Goal: Task Accomplishment & Management: Complete application form

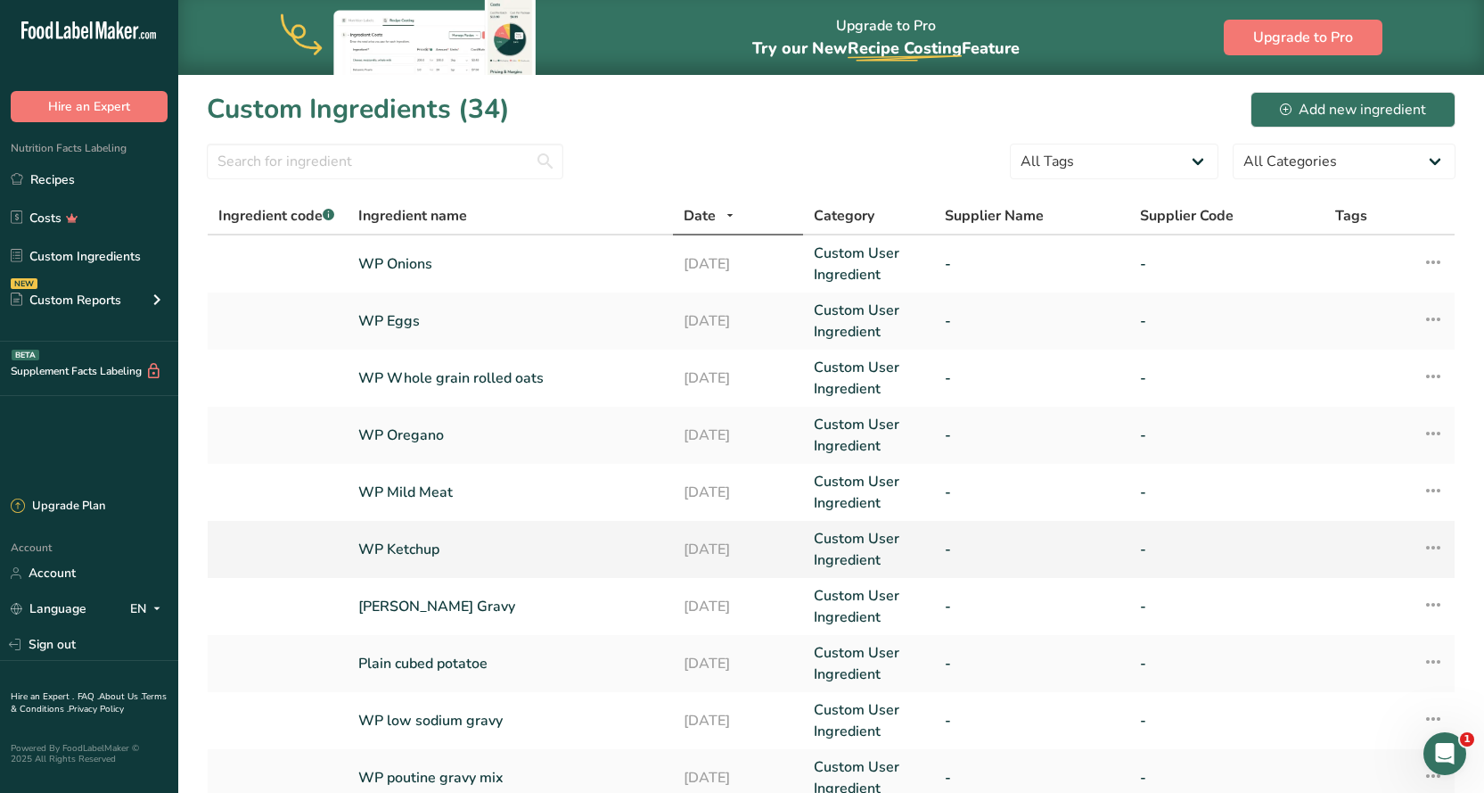
click at [405, 549] on link "WP Ketchup" at bounding box center [510, 549] width 304 height 21
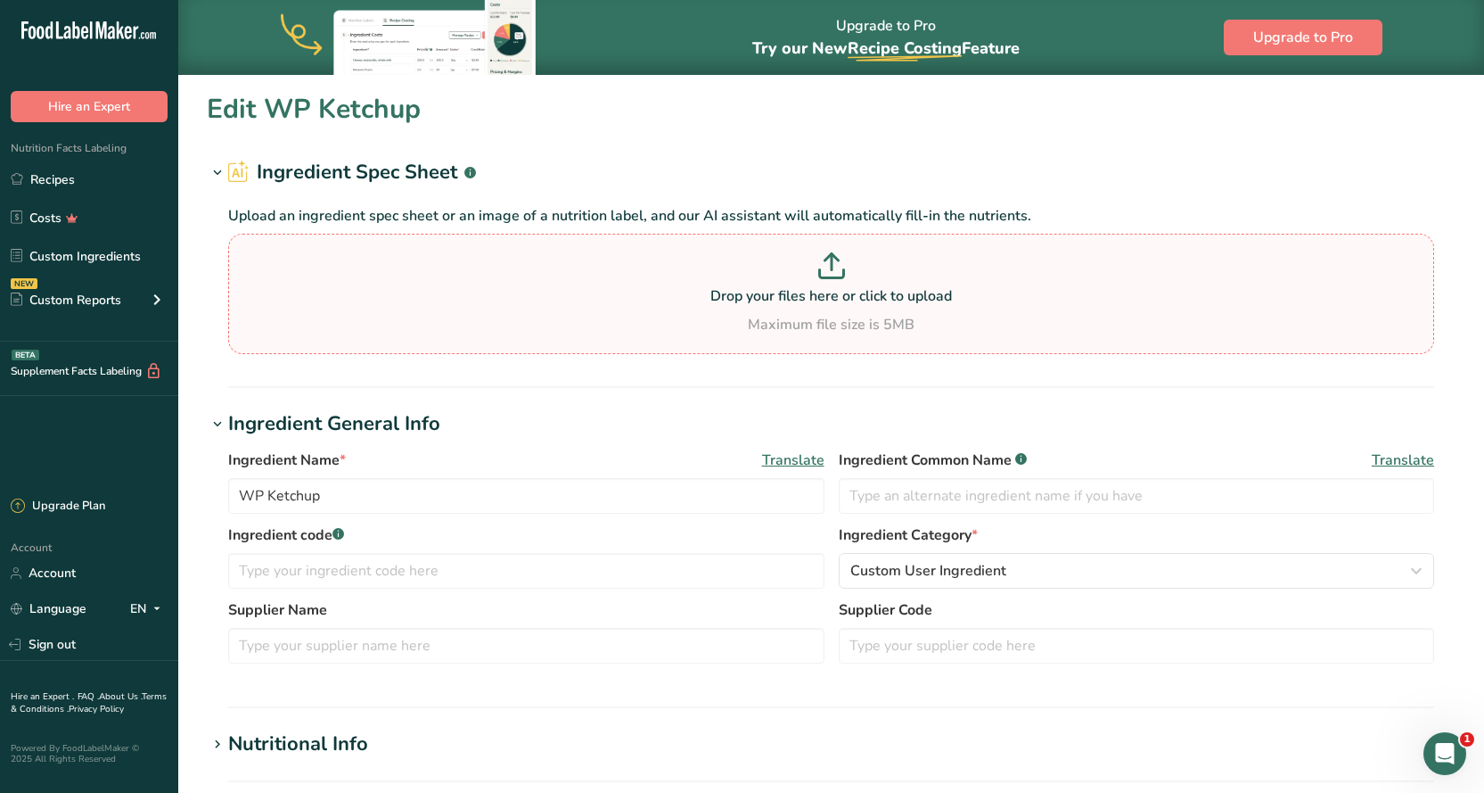
click at [786, 291] on p "Drop your files here or click to upload" at bounding box center [831, 295] width 1197 height 21
click at [786, 291] on input "Drop your files here or click to upload Maximum file size is 5MB" at bounding box center [831, 294] width 1206 height 120
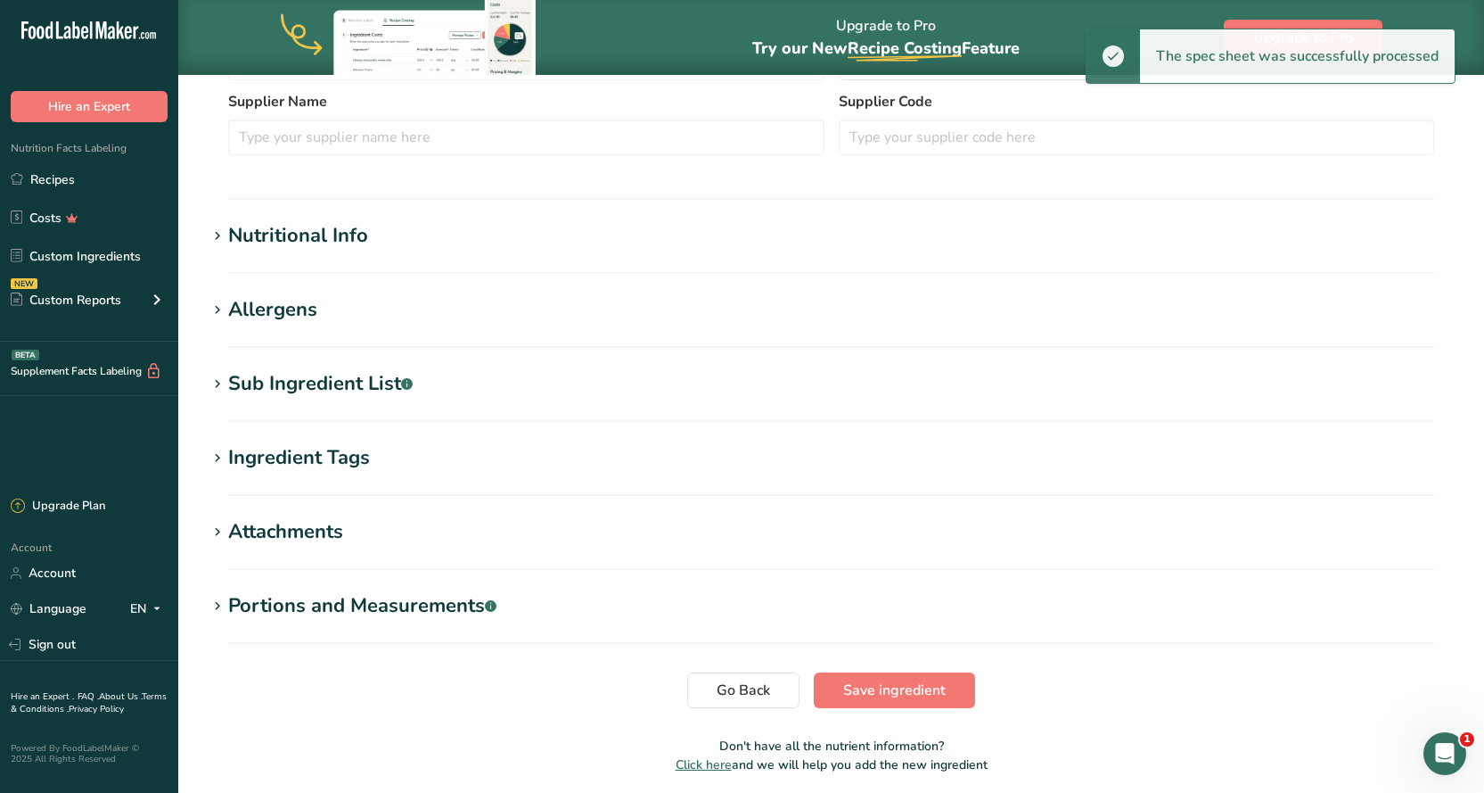
scroll to position [489, 0]
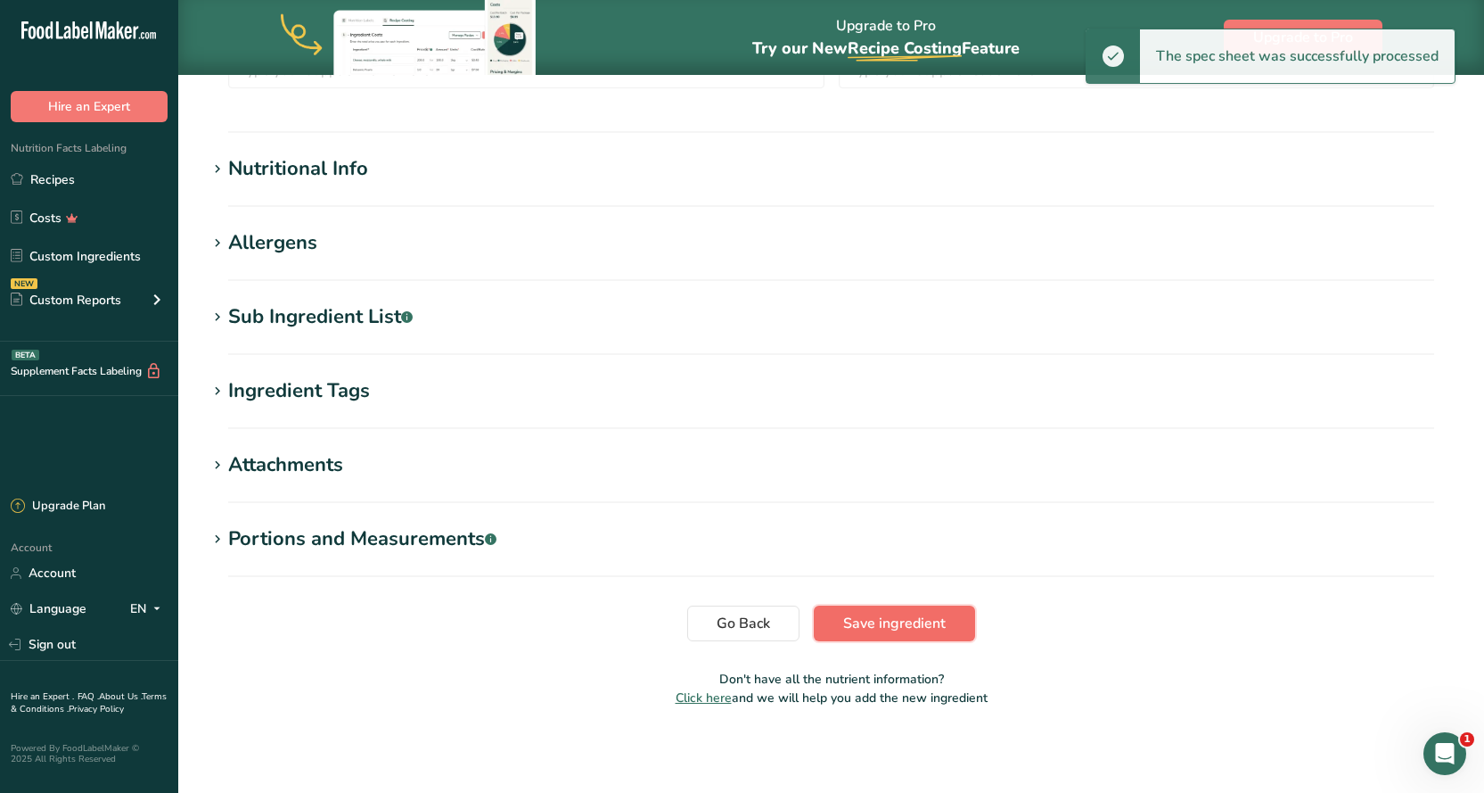
click at [900, 620] on span "Save ingredient" at bounding box center [894, 623] width 103 height 21
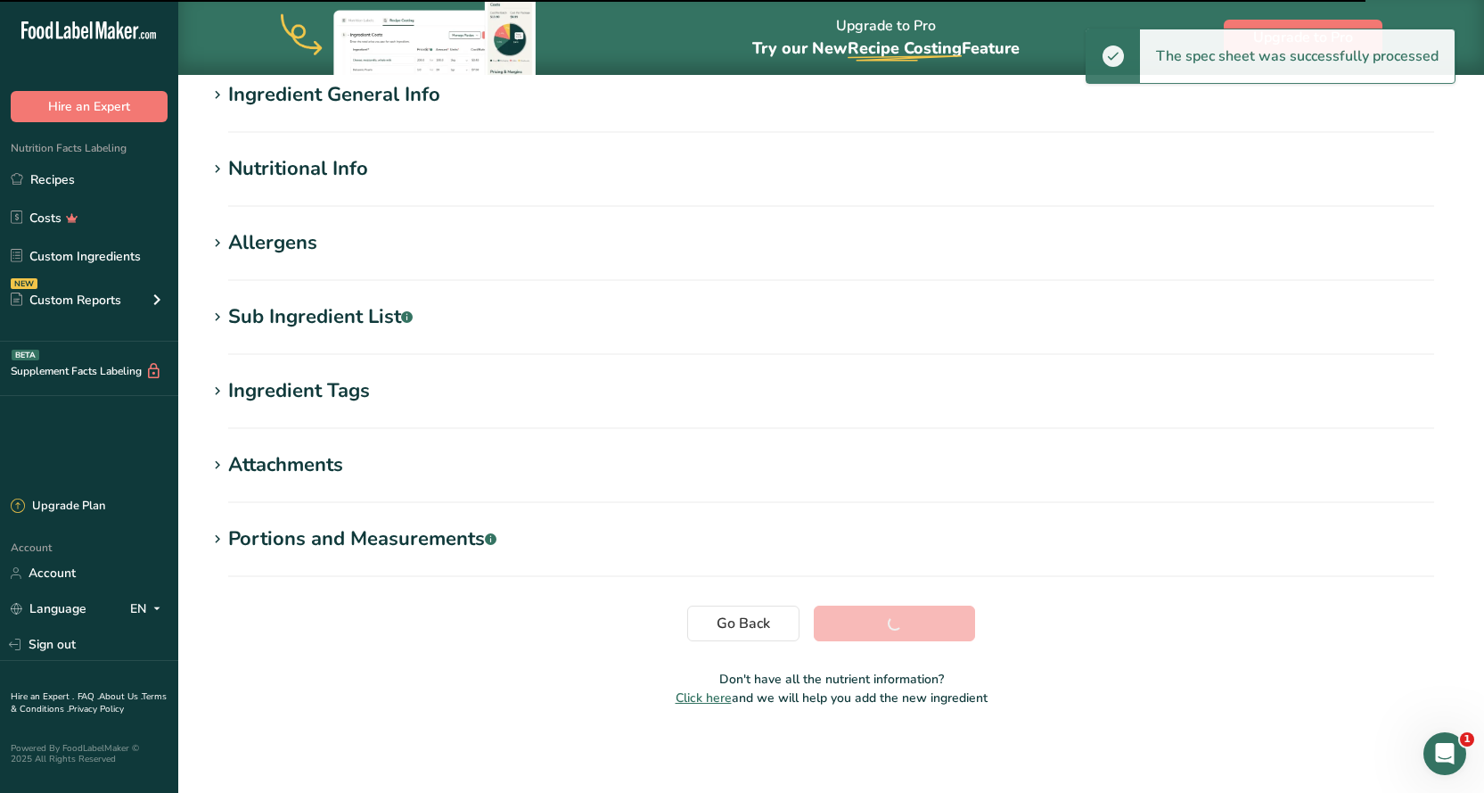
scroll to position [152, 0]
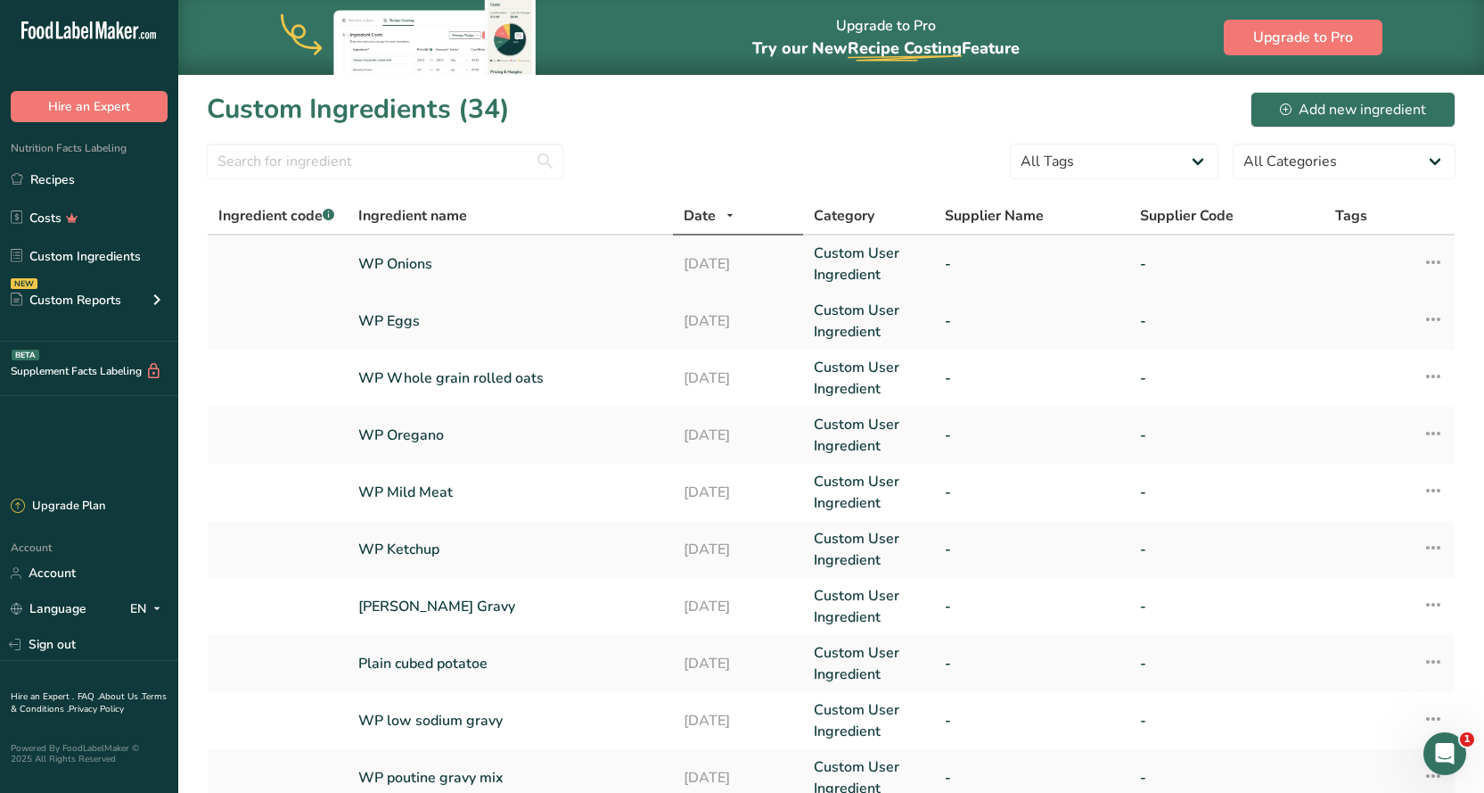
click at [387, 265] on link "WP Onions" at bounding box center [510, 263] width 304 height 21
click at [418, 320] on link "WP Eggs" at bounding box center [510, 320] width 304 height 21
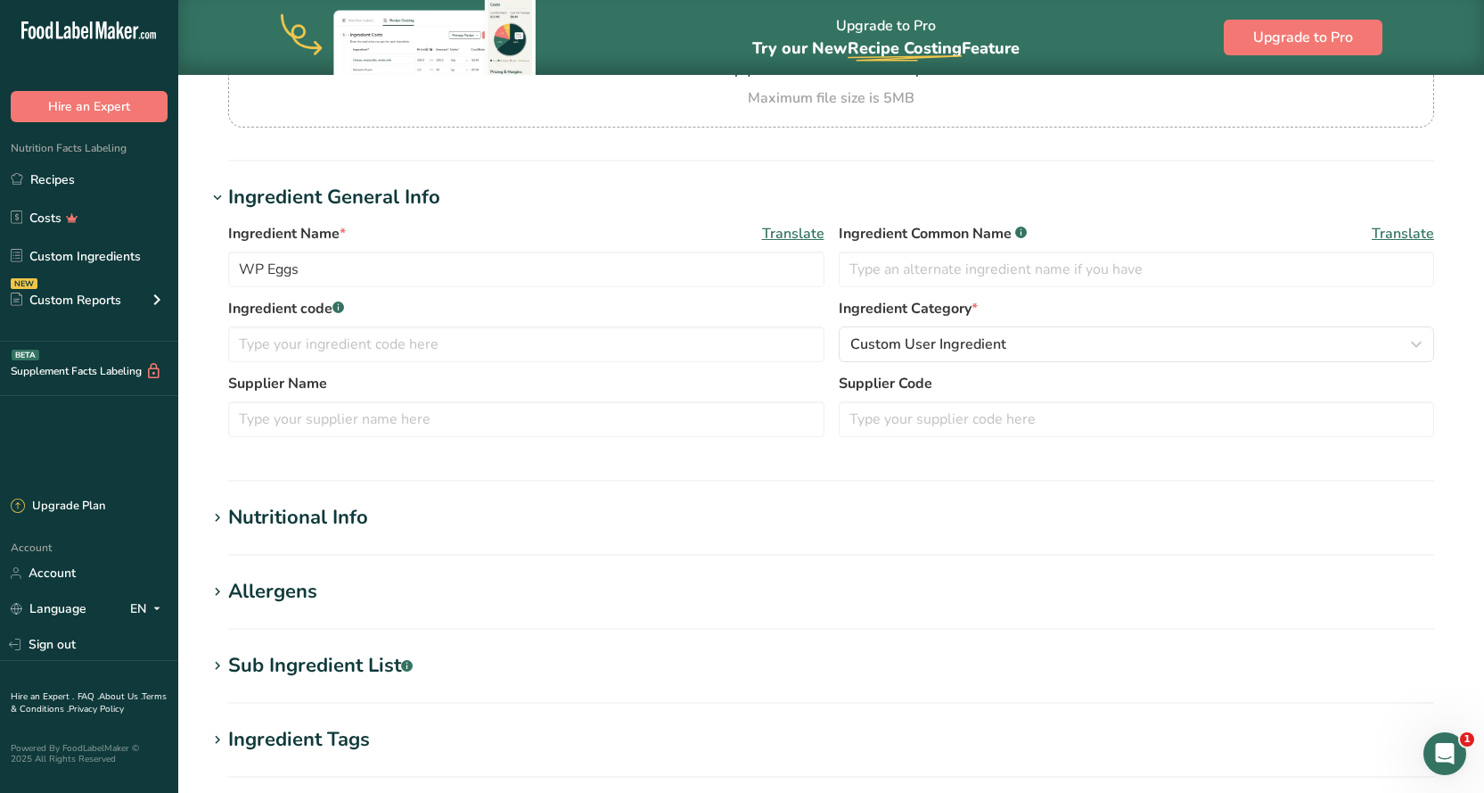
scroll to position [357, 0]
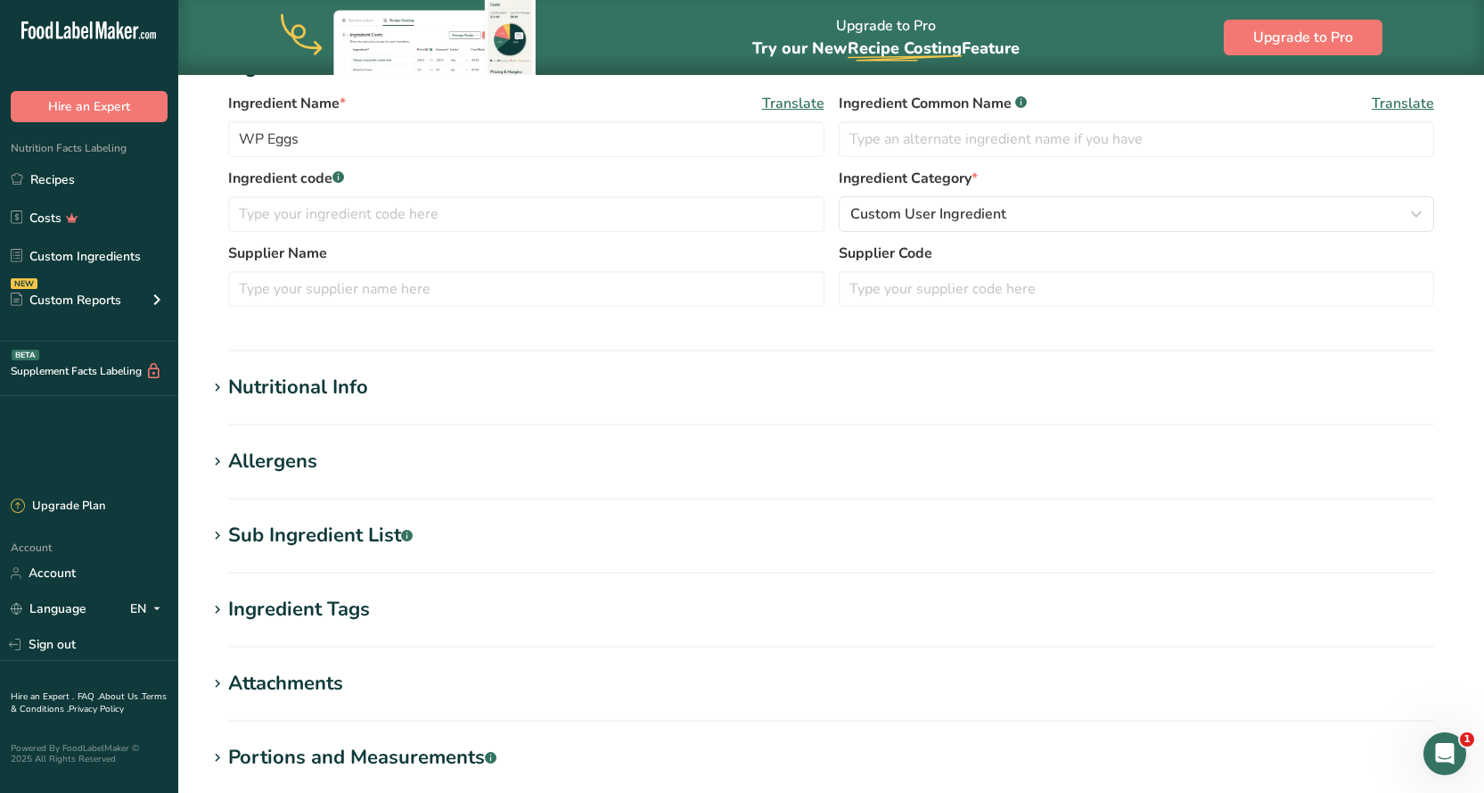
click at [358, 391] on div "Nutritional Info" at bounding box center [298, 387] width 140 height 29
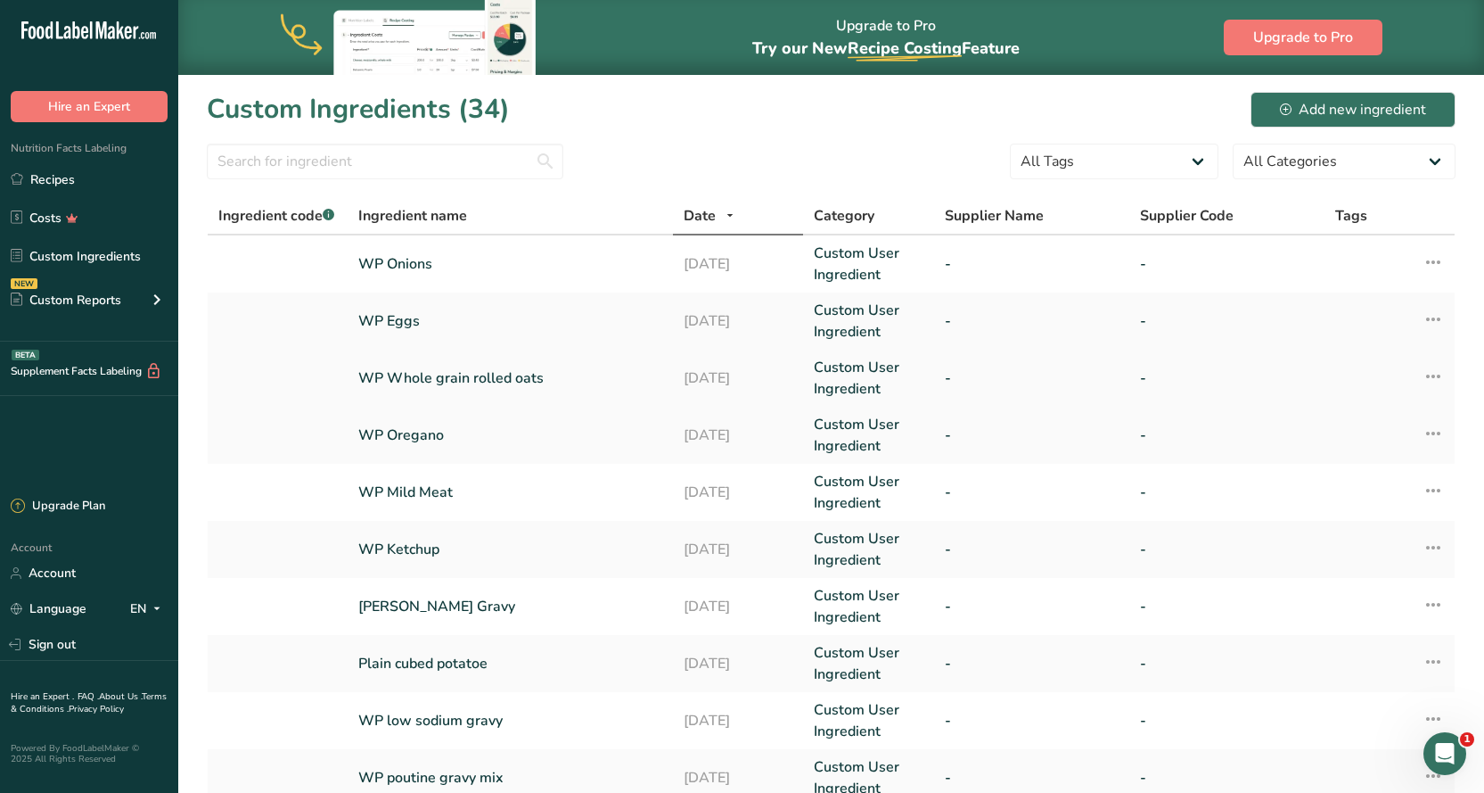
click at [420, 382] on link "WP Whole grain rolled oats" at bounding box center [510, 377] width 304 height 21
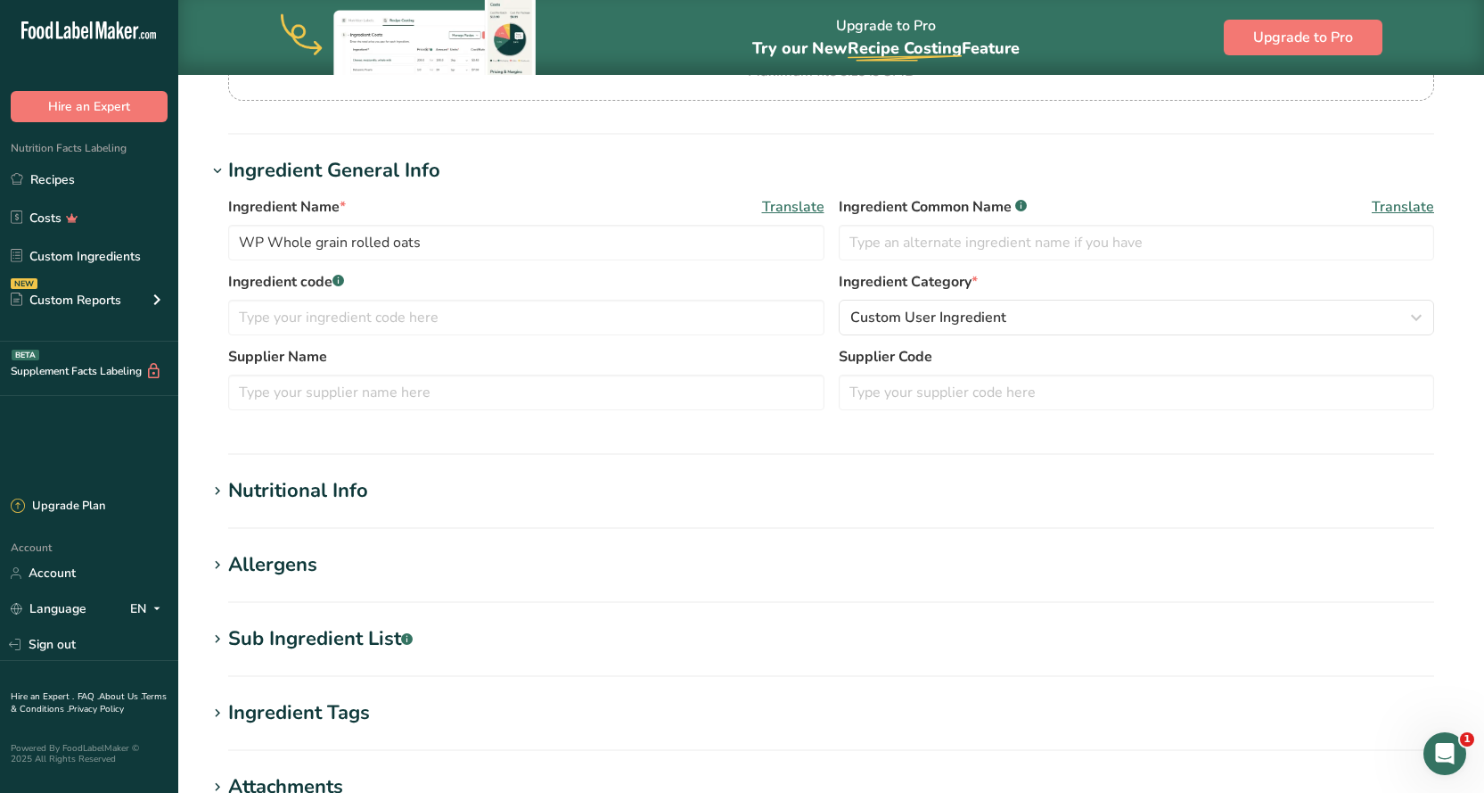
scroll to position [357, 0]
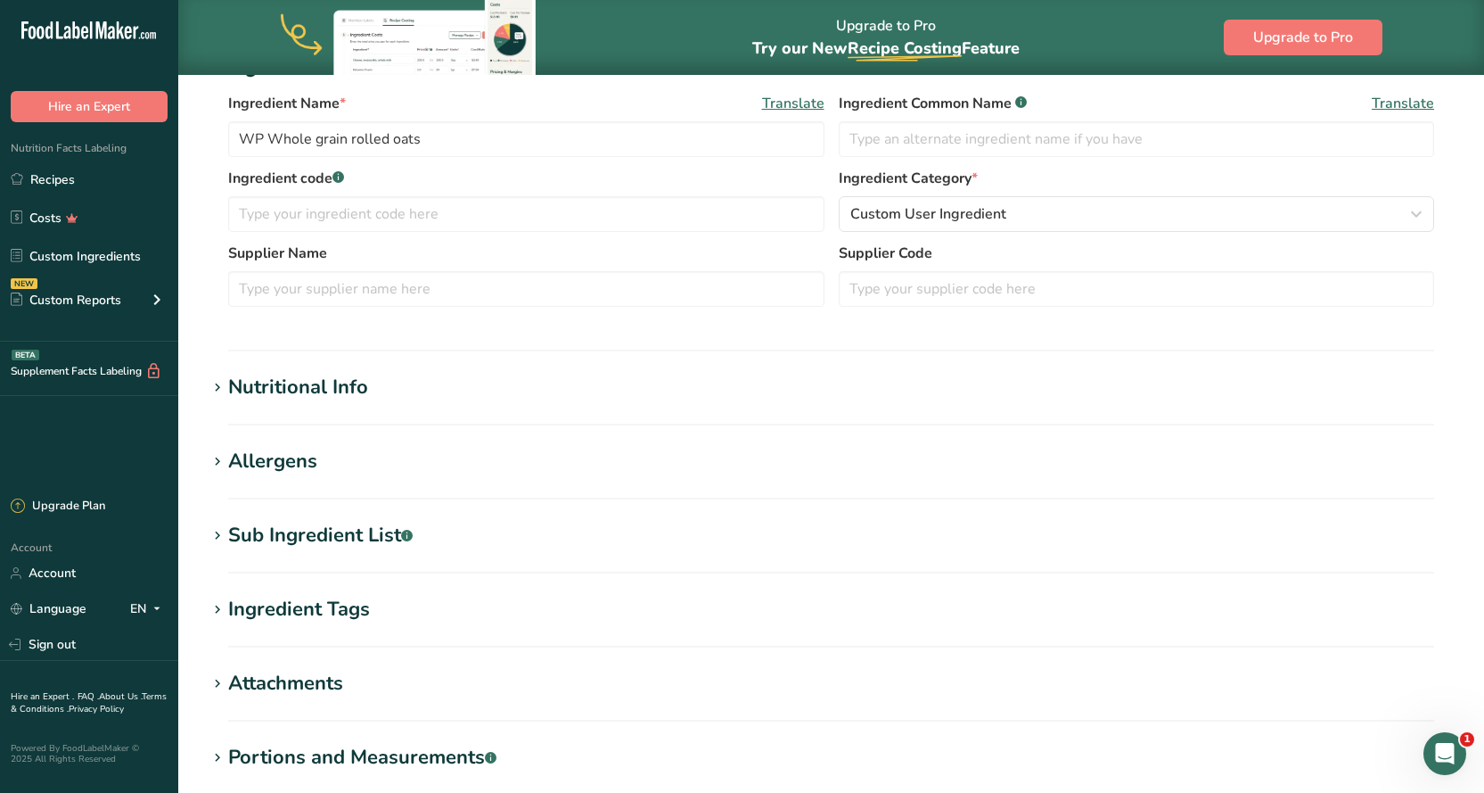
click at [327, 387] on div "Nutritional Info" at bounding box center [298, 387] width 140 height 29
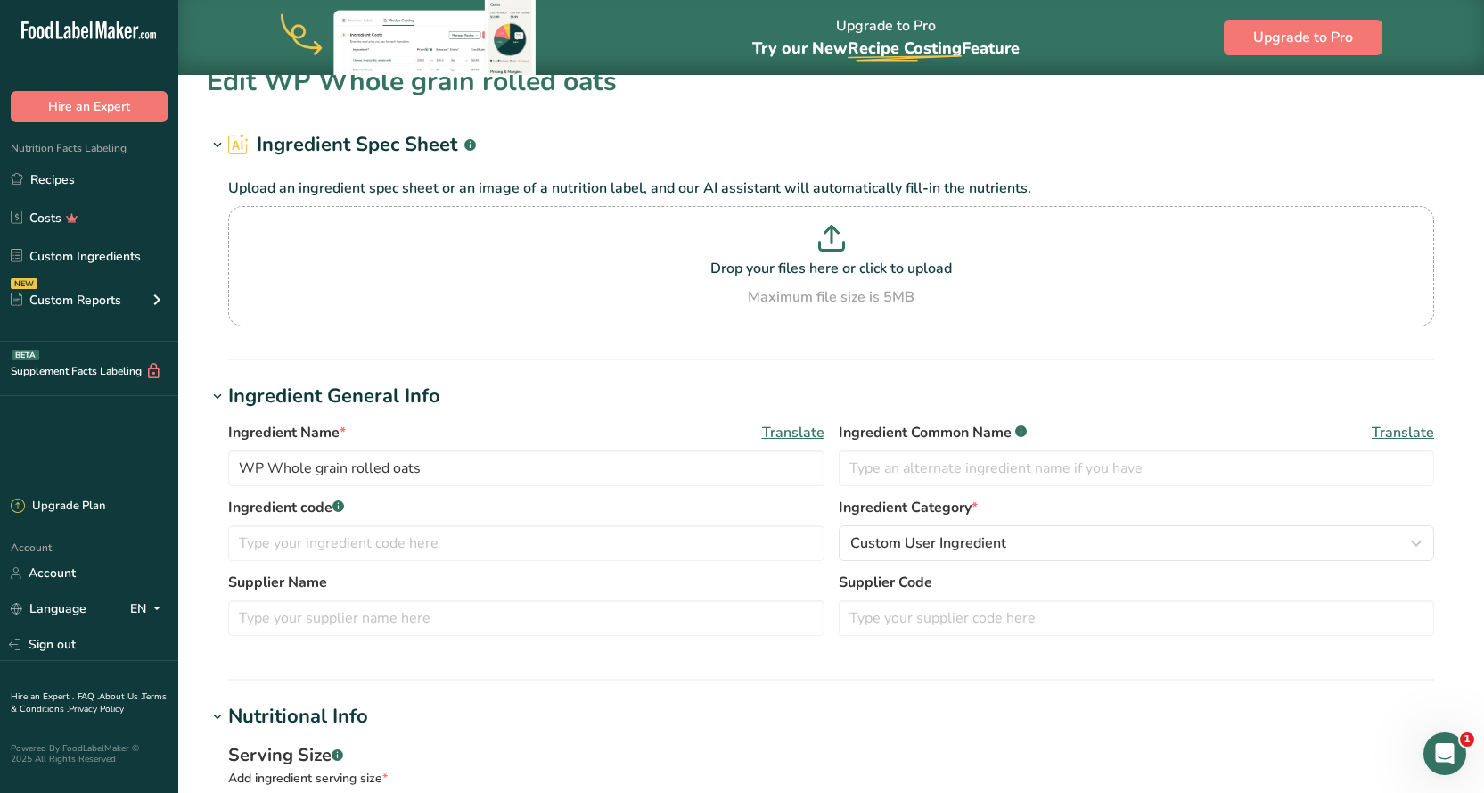
scroll to position [0, 0]
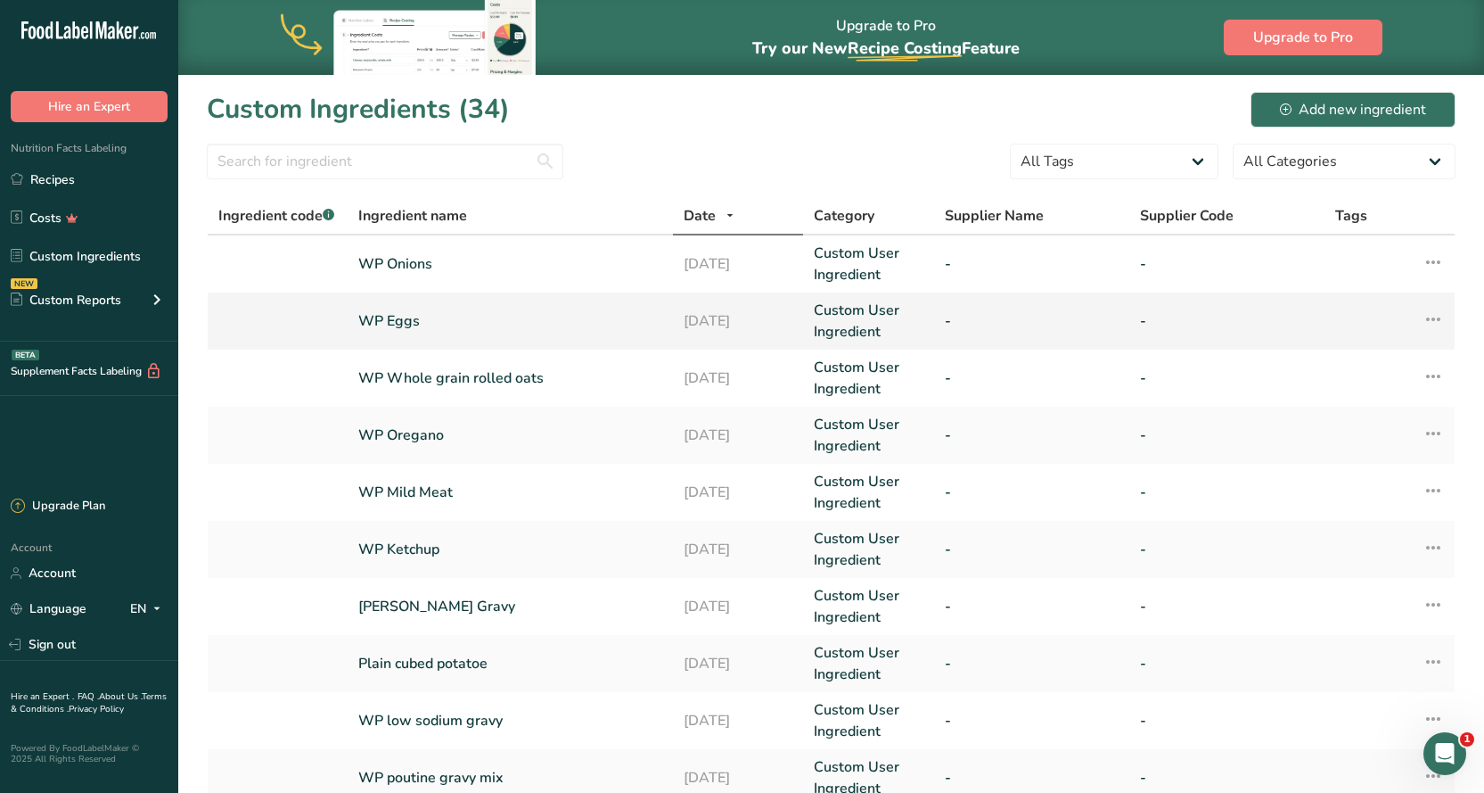
scroll to position [89, 0]
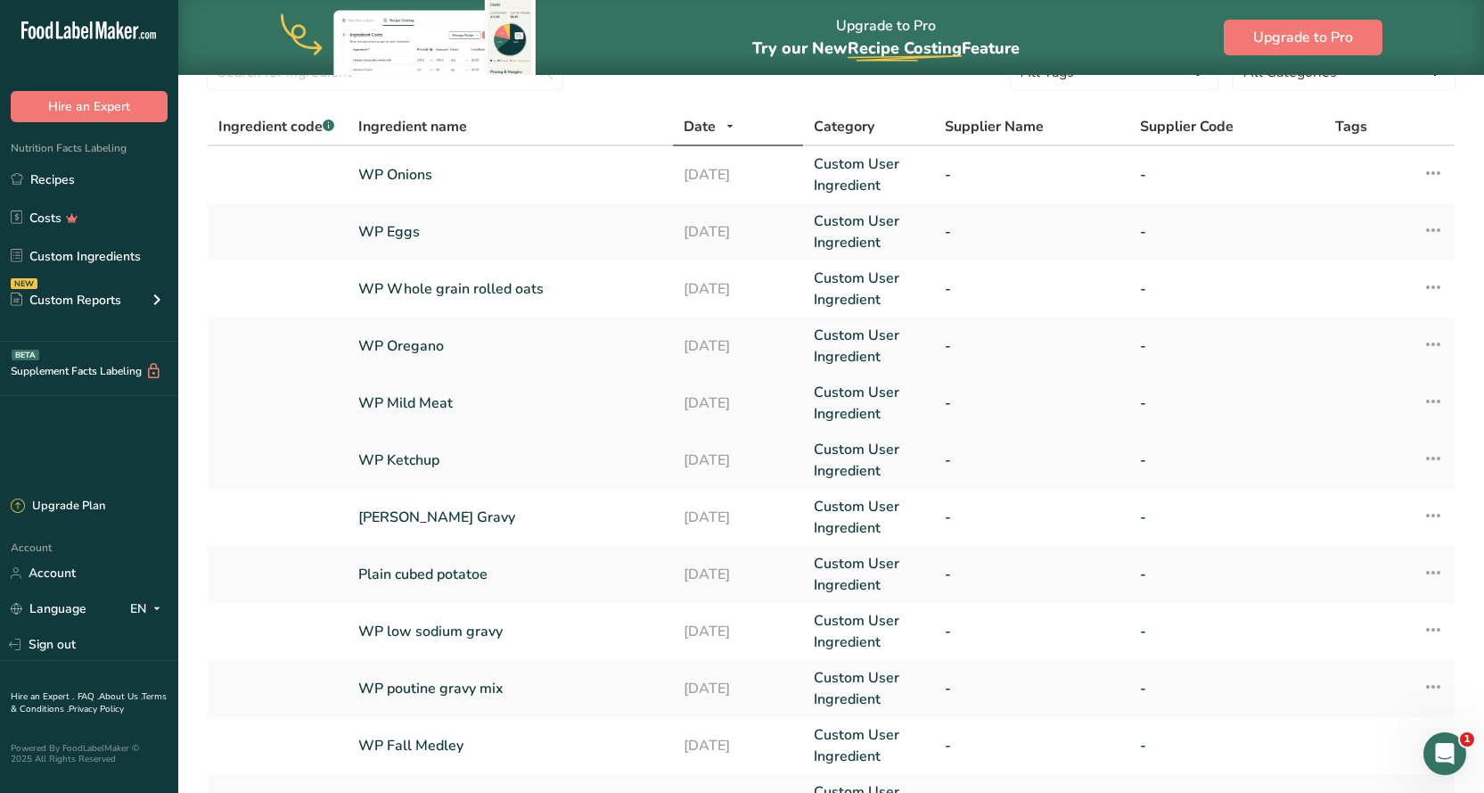
click at [424, 401] on link "WP Mild Meat" at bounding box center [510, 402] width 304 height 21
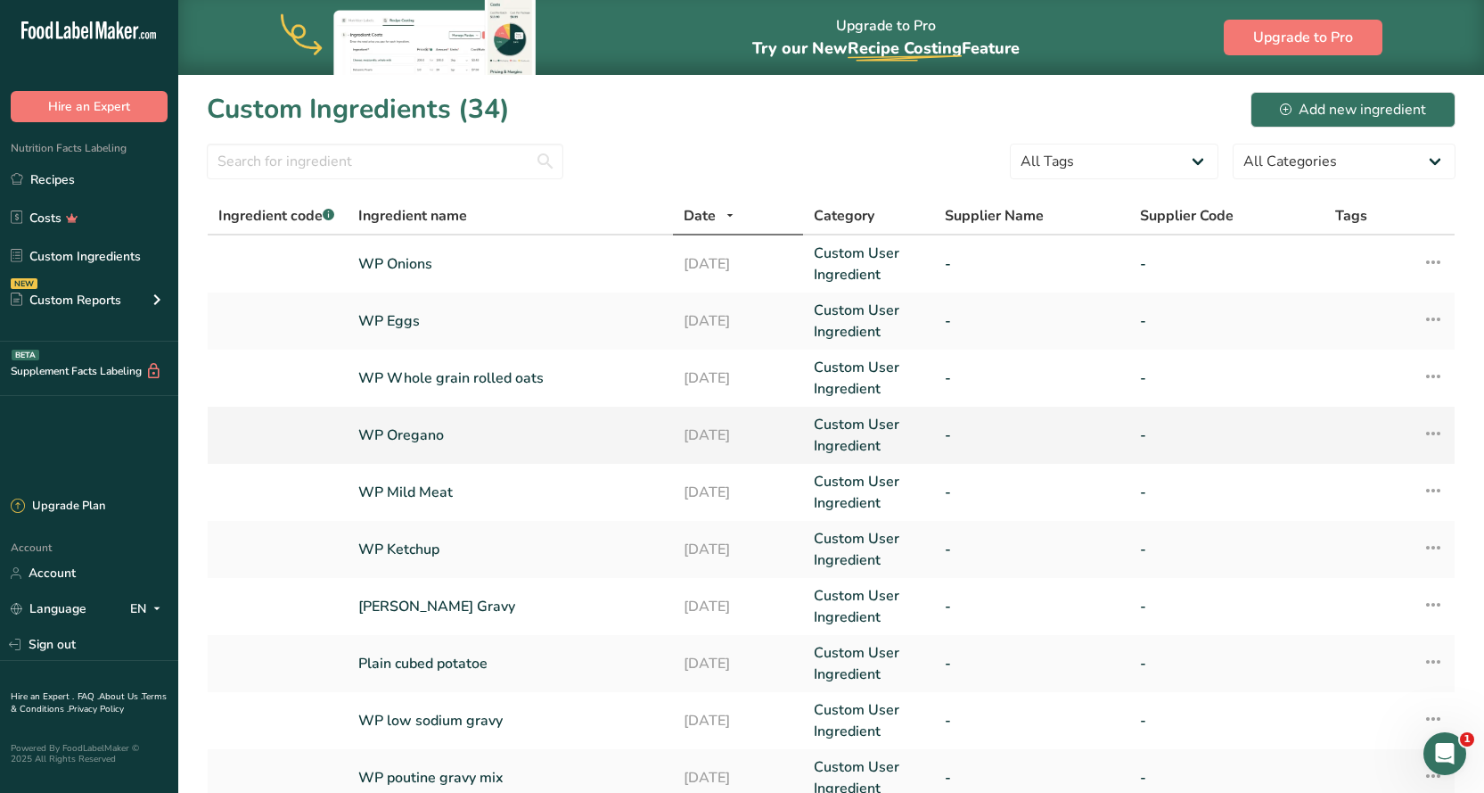
click at [426, 434] on link "WP Oregano" at bounding box center [510, 434] width 304 height 21
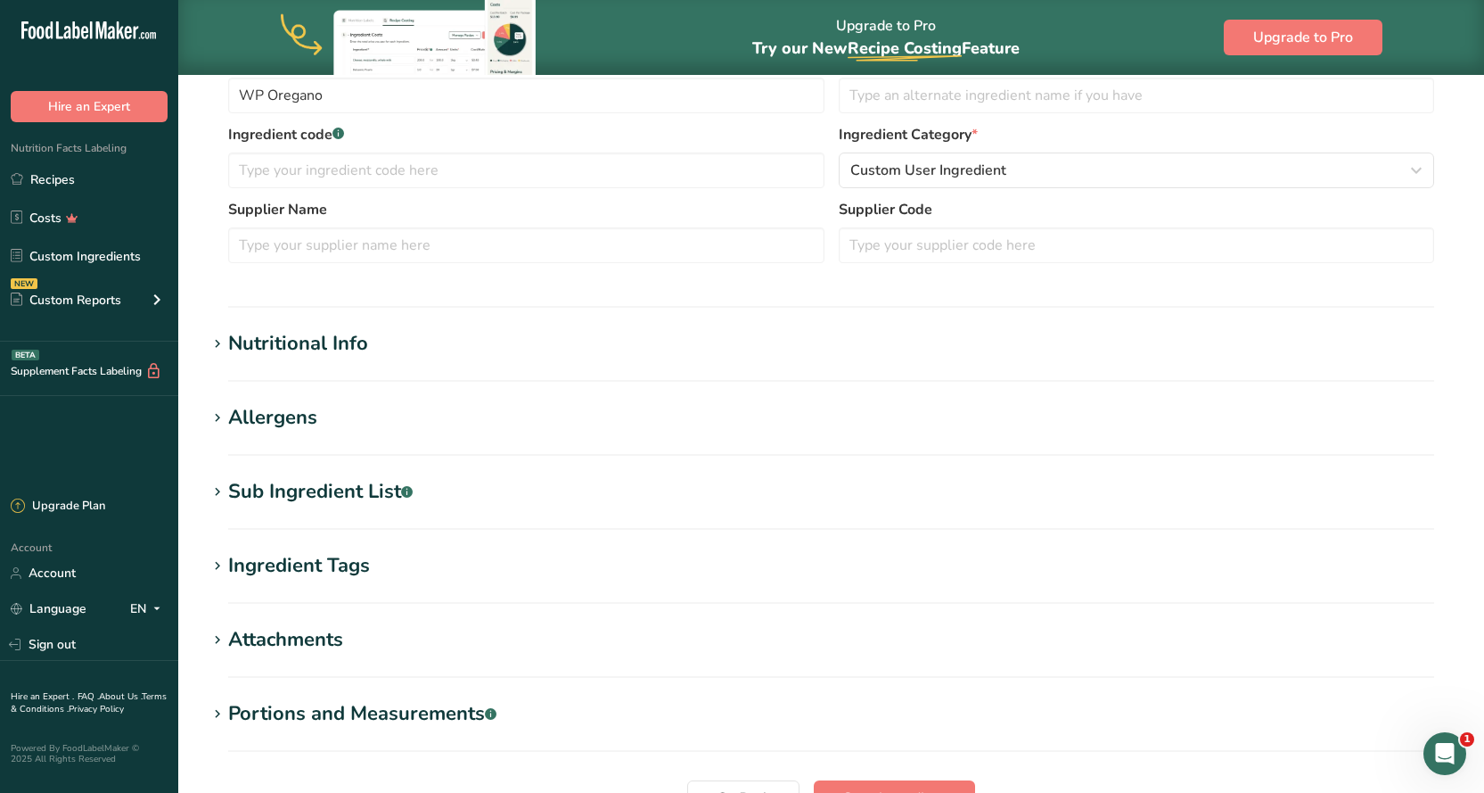
scroll to position [446, 0]
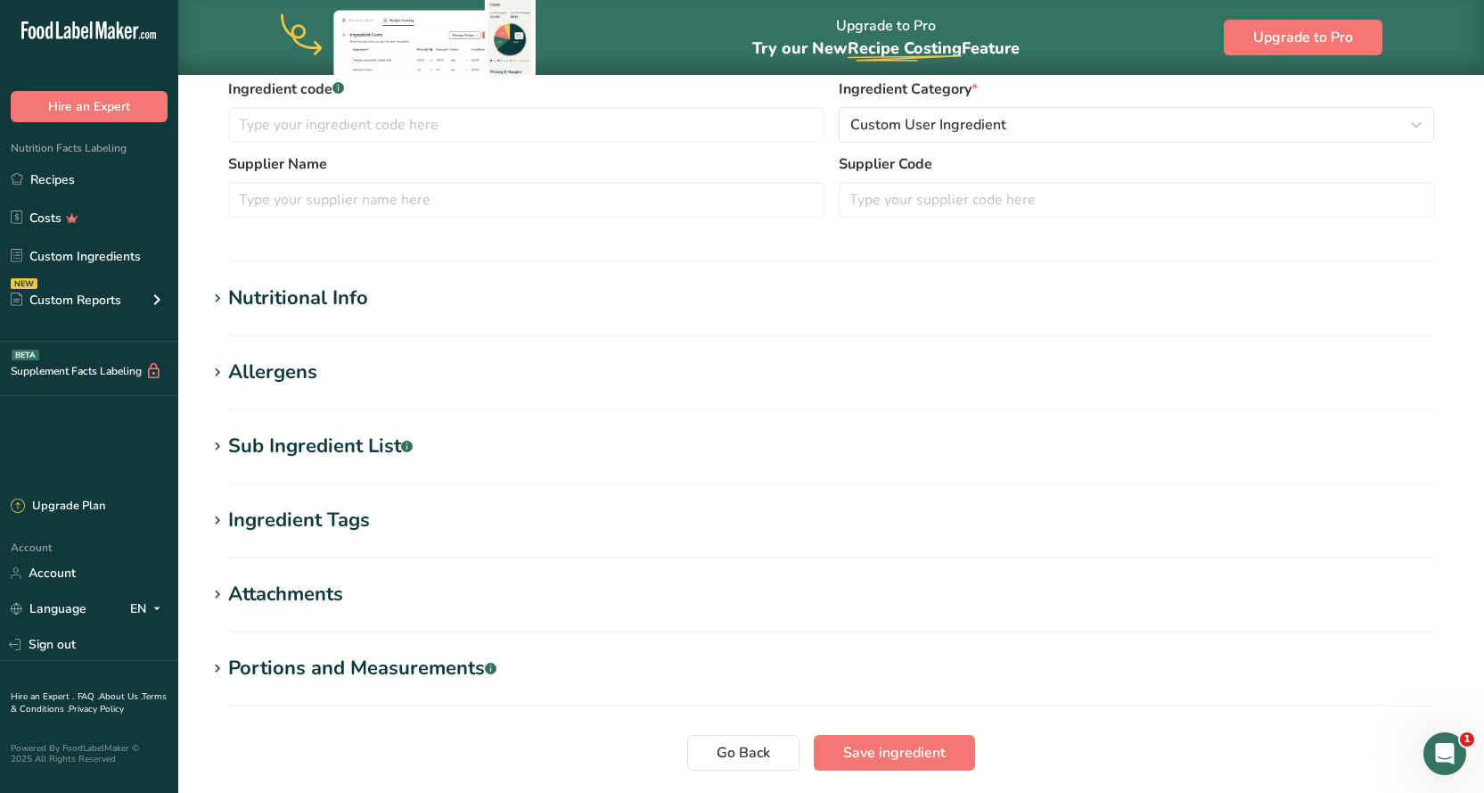
click at [301, 292] on div "Nutritional Info" at bounding box center [298, 298] width 140 height 29
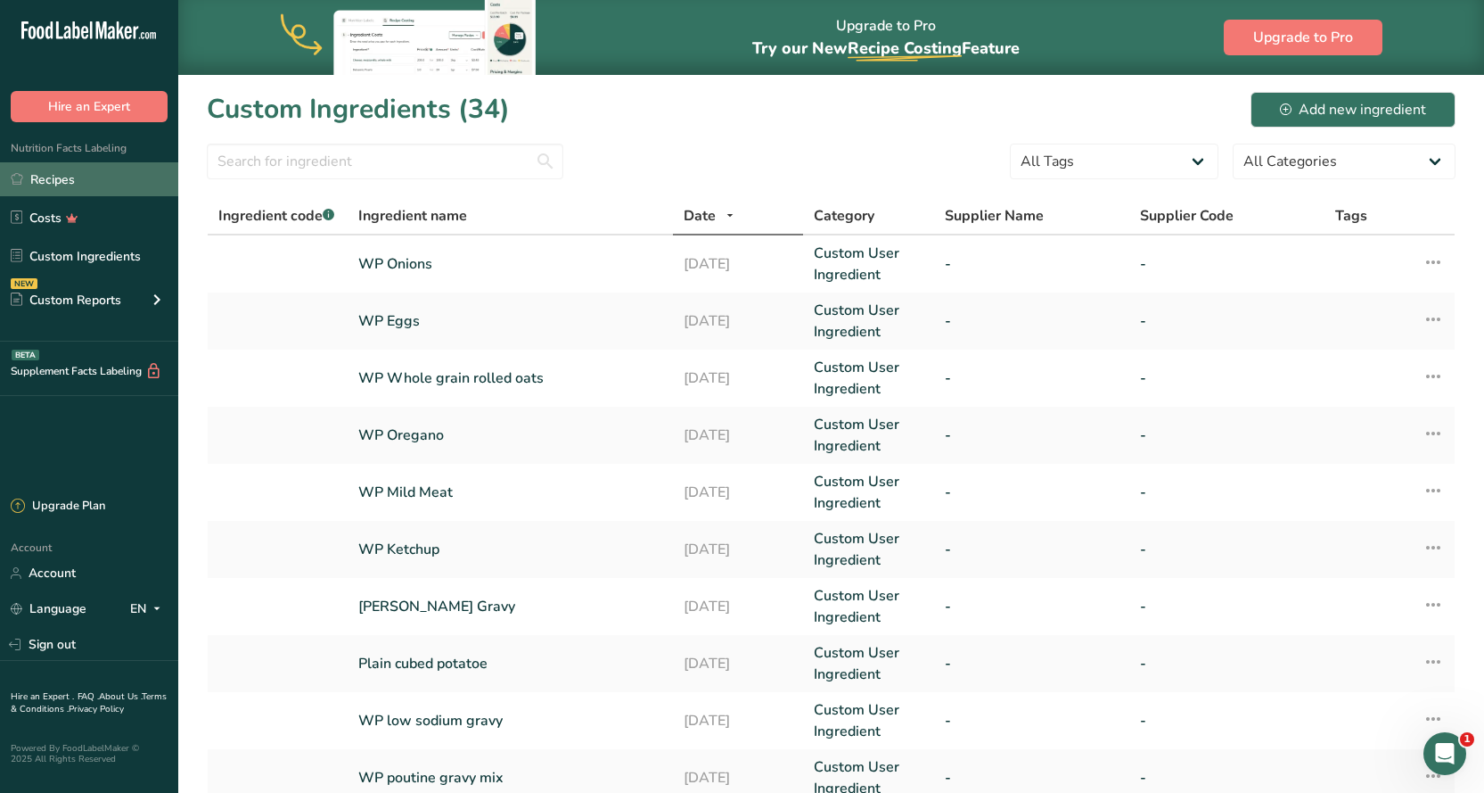
click at [86, 173] on link "Recipes" at bounding box center [89, 179] width 178 height 34
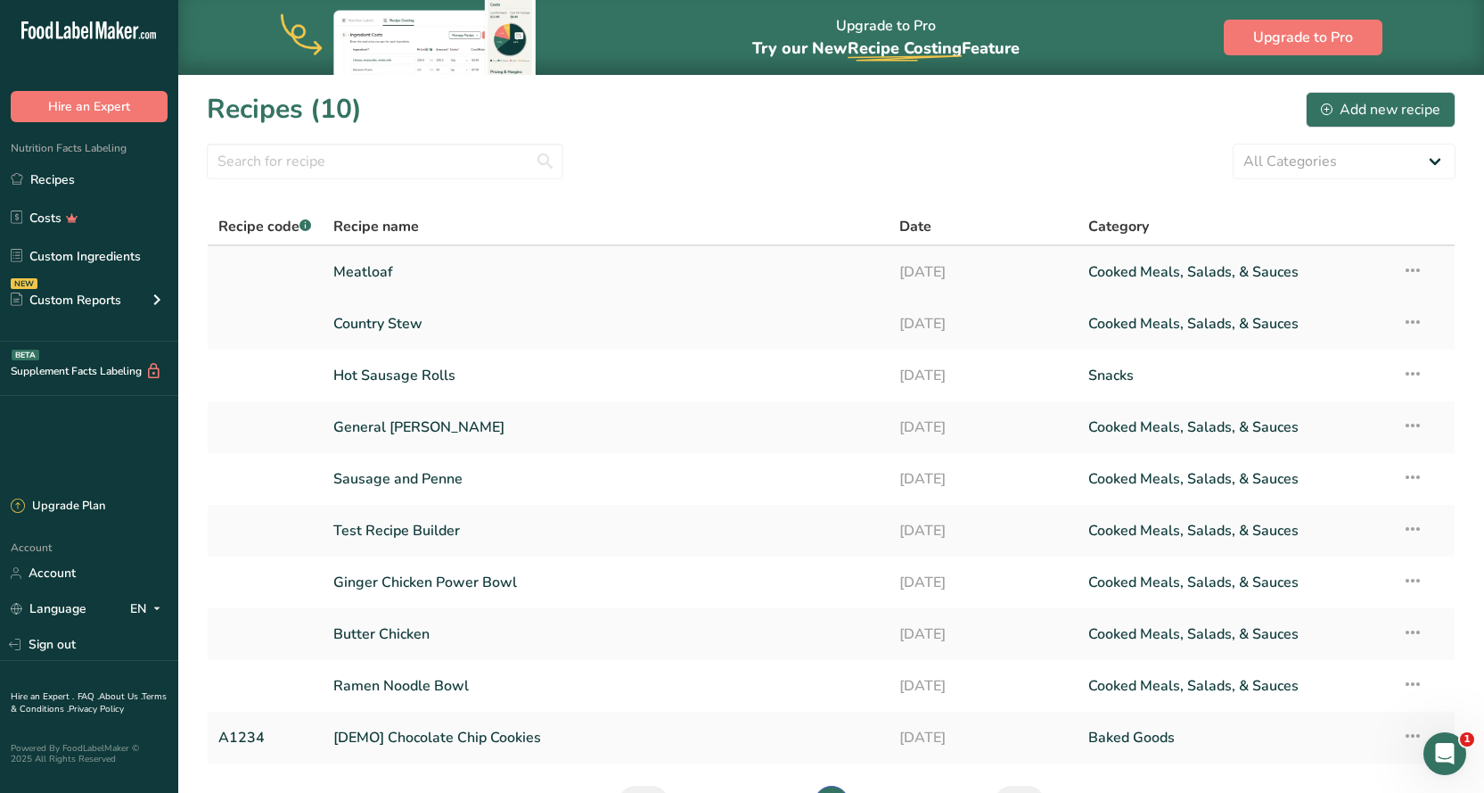
click at [377, 258] on link "Meatloaf" at bounding box center [605, 271] width 545 height 37
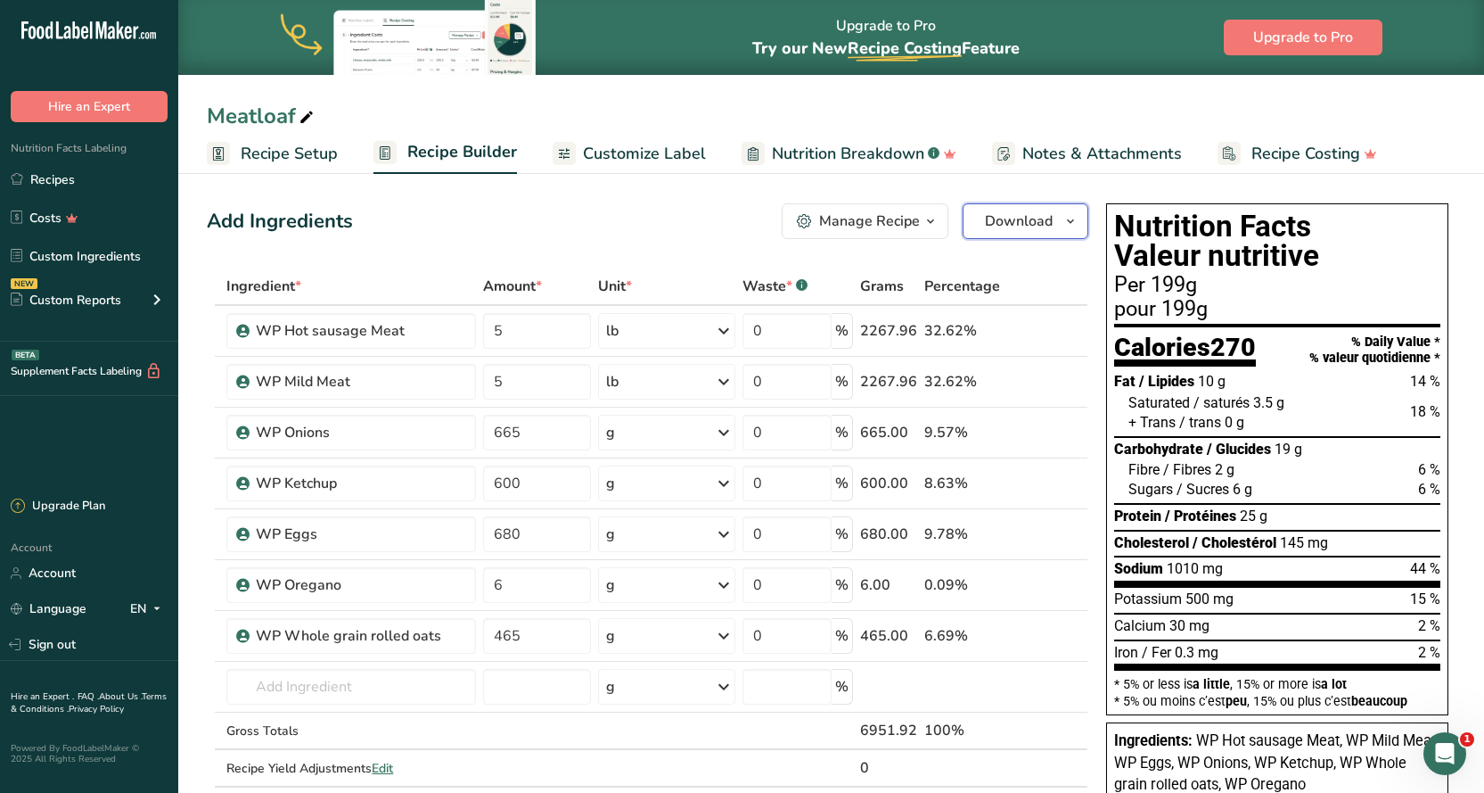
click at [991, 225] on span "Download" at bounding box center [1019, 220] width 68 height 21
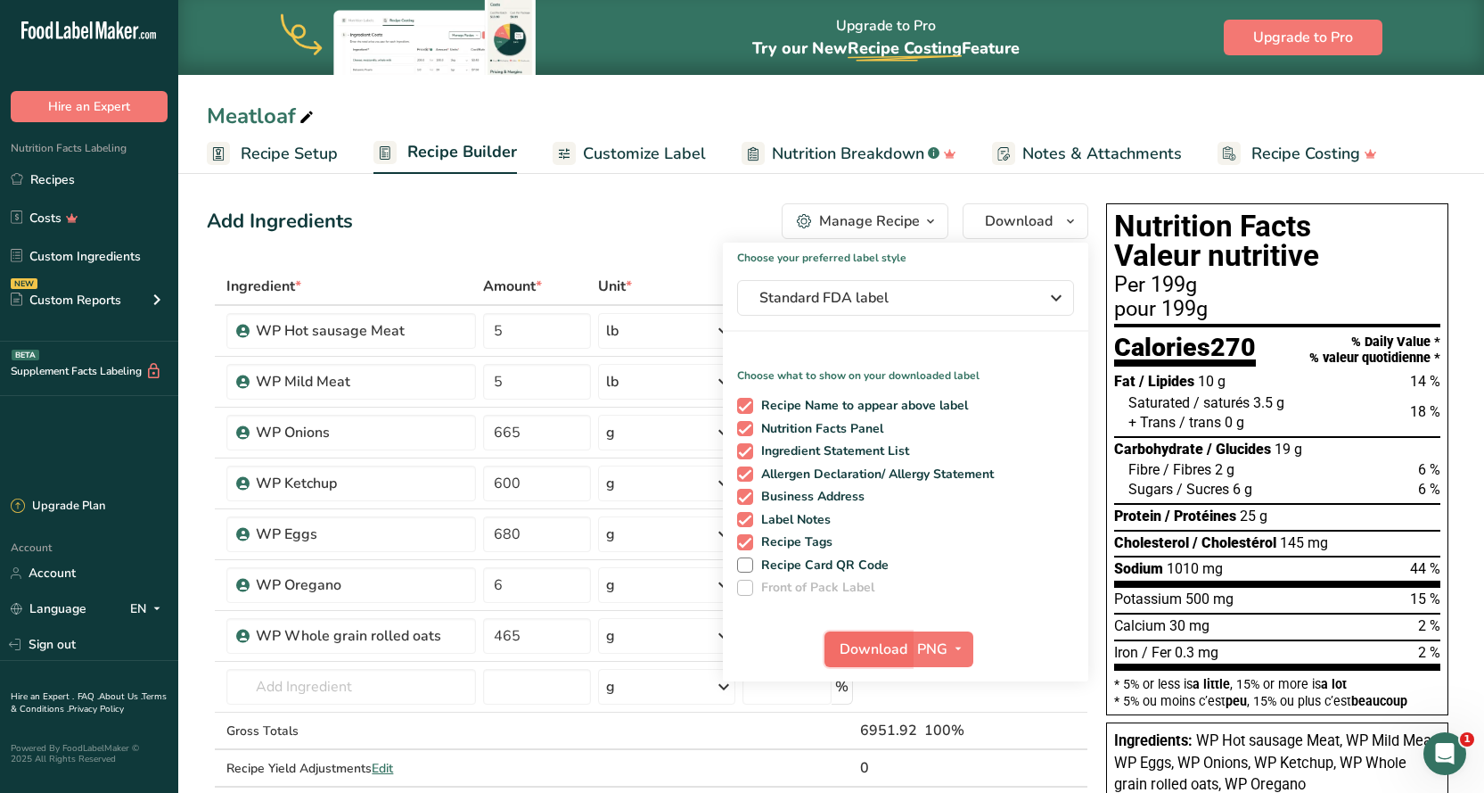
click at [904, 644] on span "Download" at bounding box center [874, 648] width 68 height 21
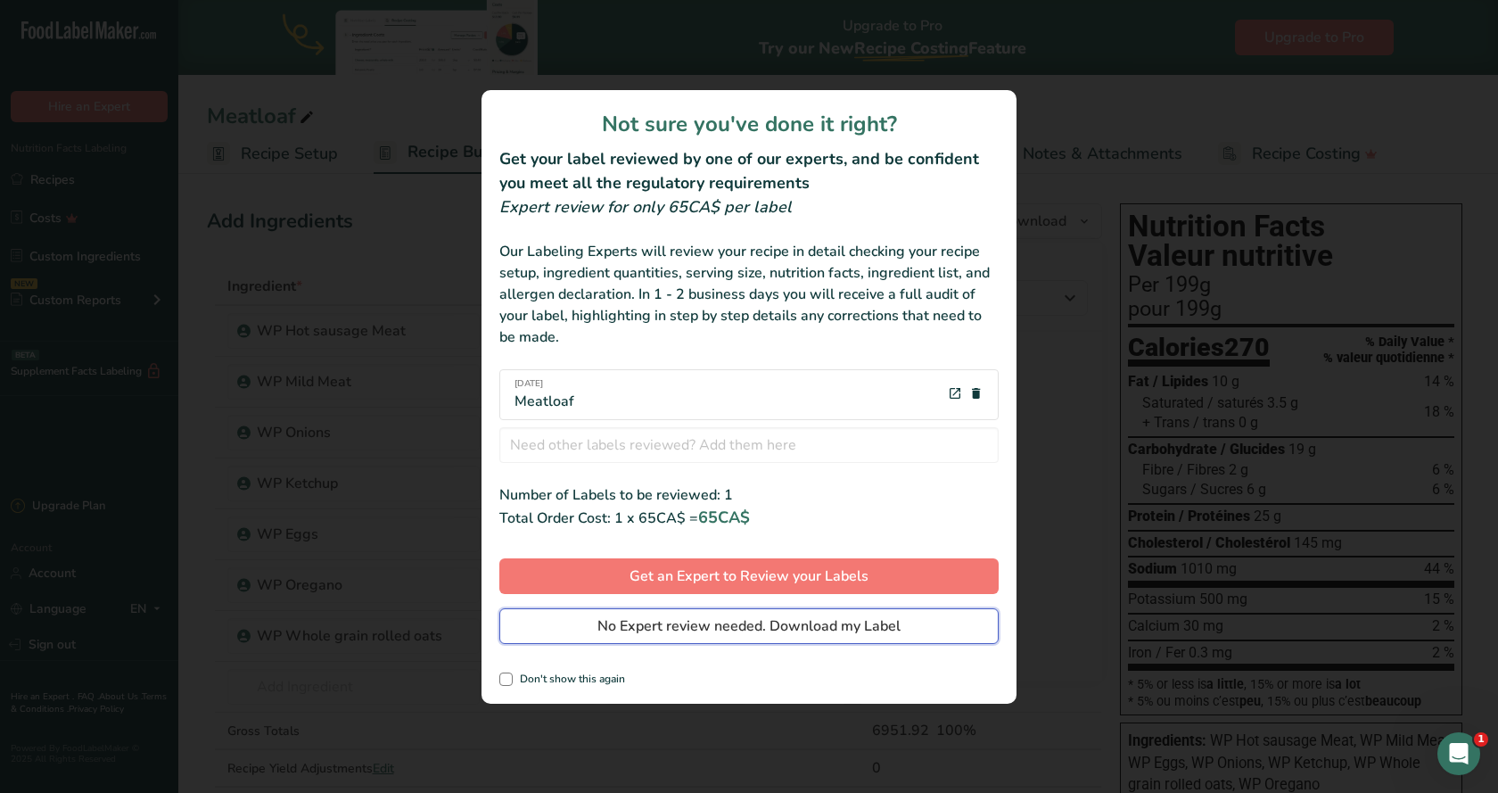
click at [684, 634] on span "No Expert review needed. Download my Label" at bounding box center [748, 625] width 303 height 21
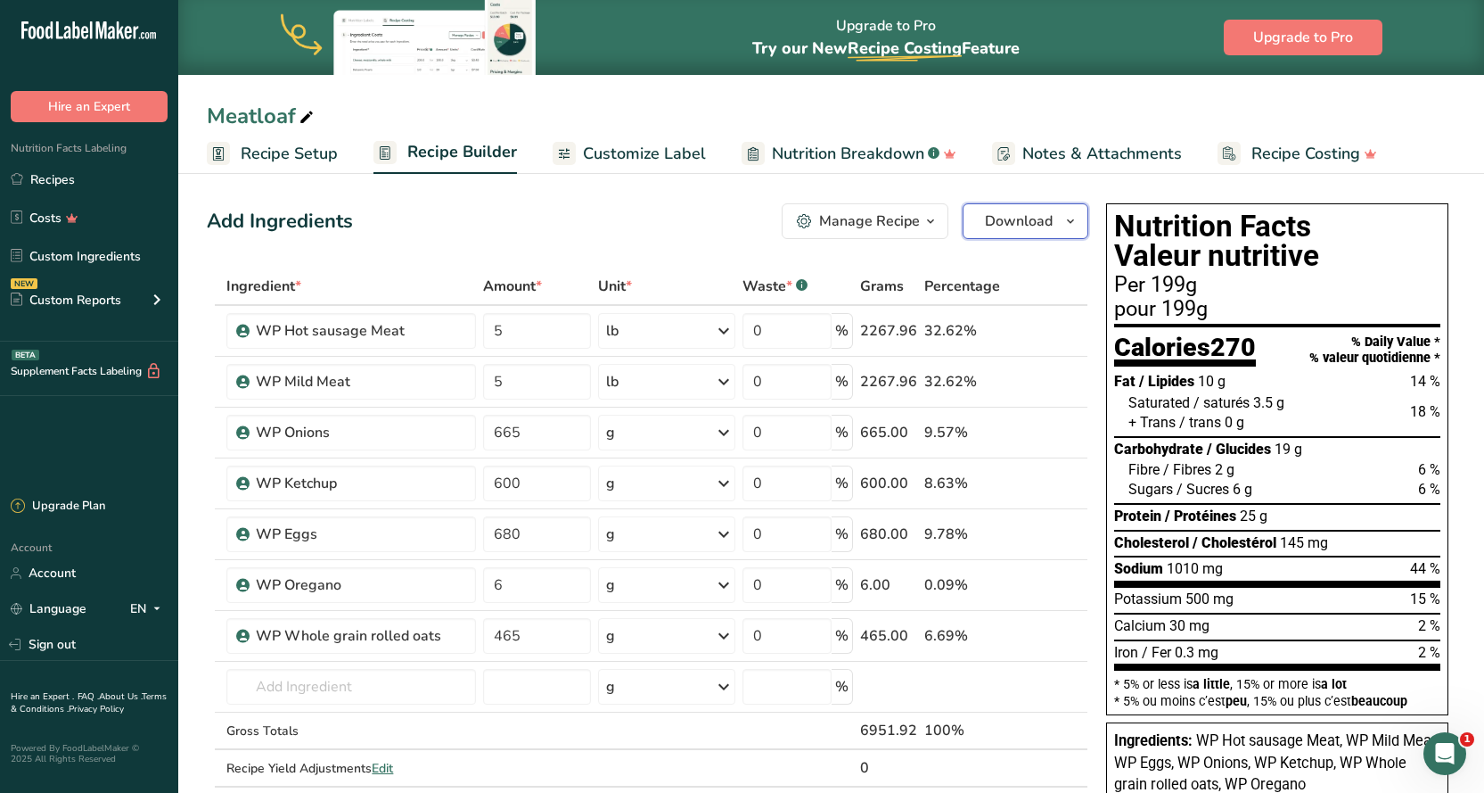
click at [1040, 222] on span "Download" at bounding box center [1019, 220] width 68 height 21
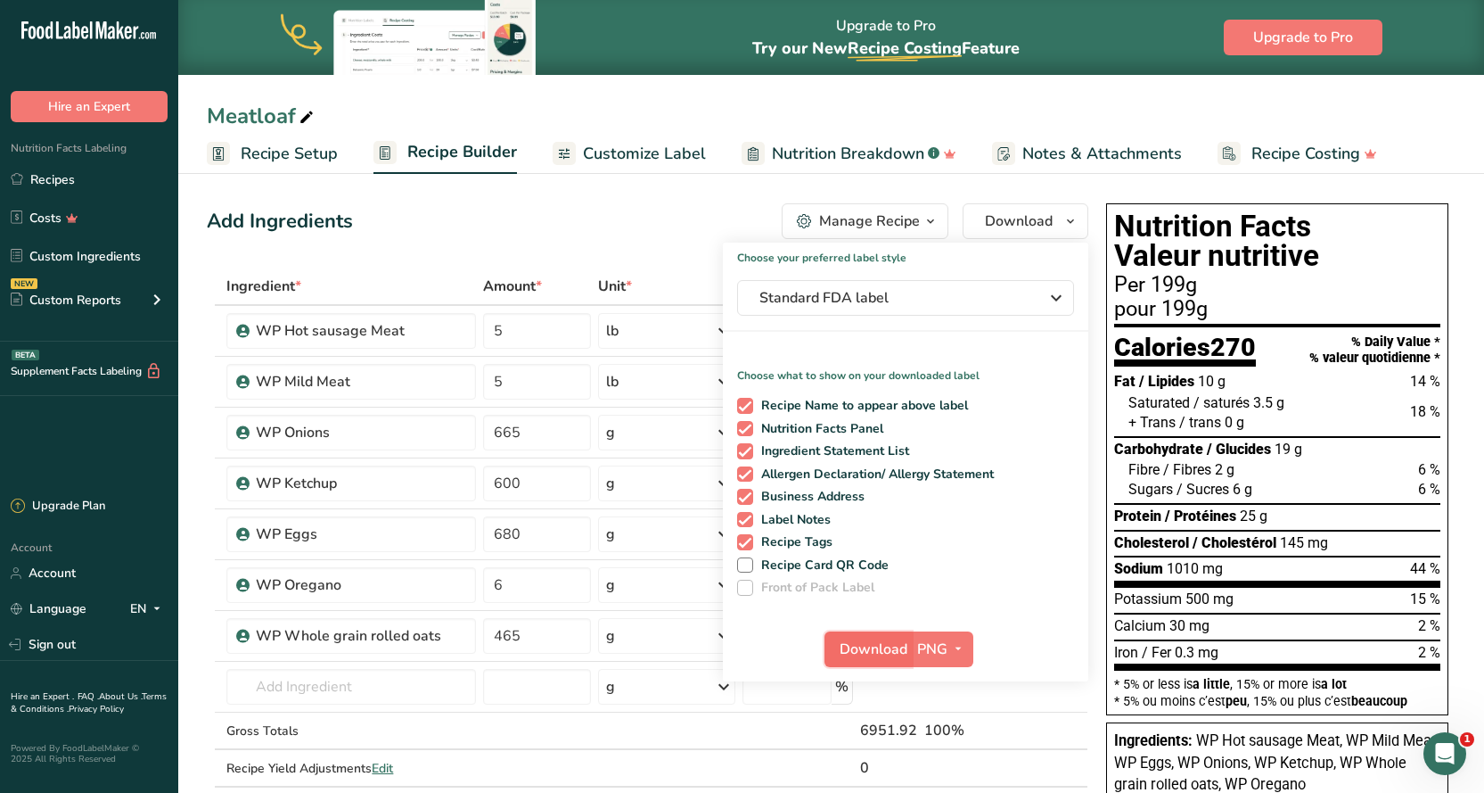
click at [870, 659] on span "Download" at bounding box center [874, 648] width 68 height 21
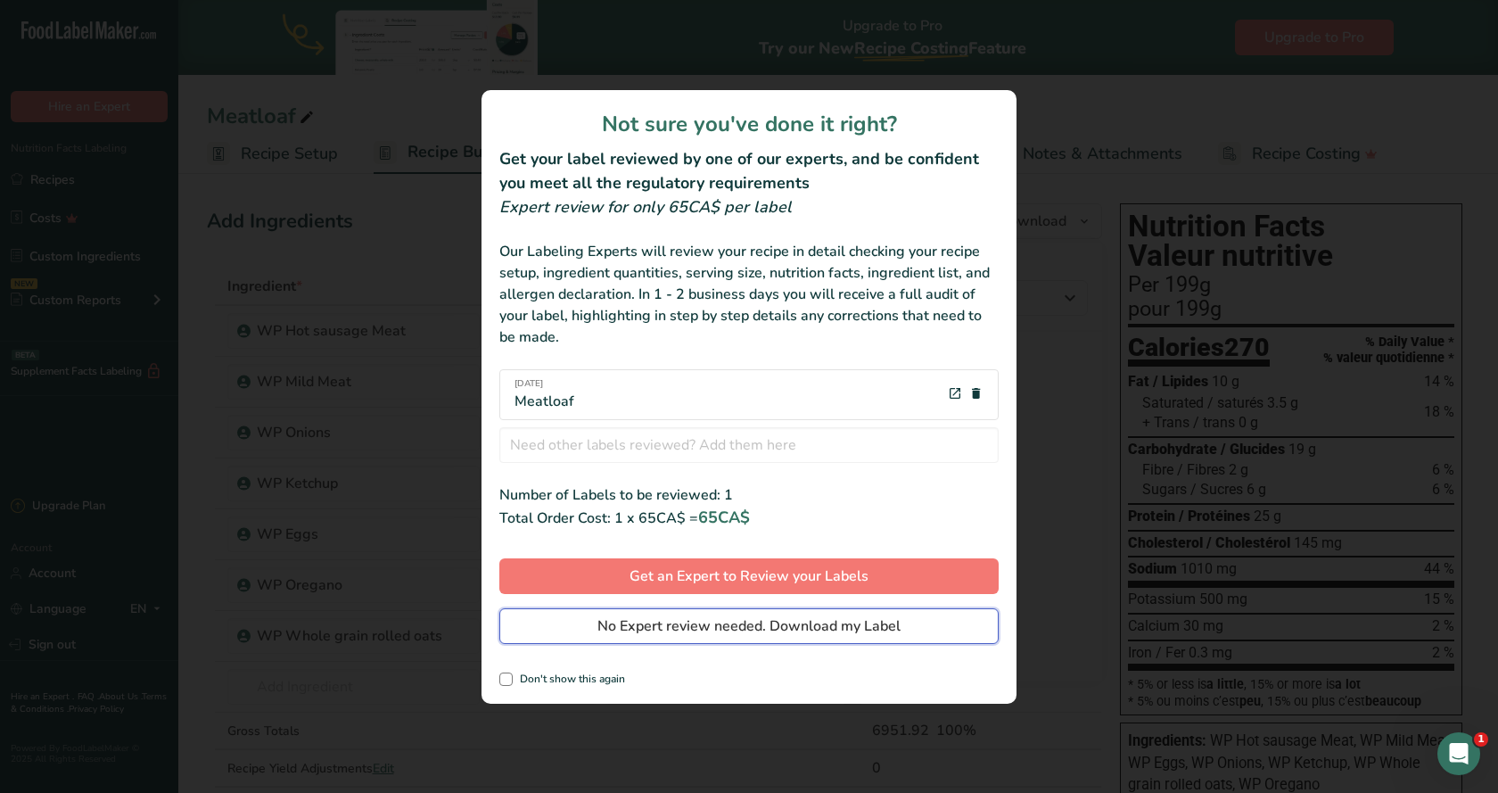
click at [733, 627] on span "No Expert review needed. Download my Label" at bounding box center [748, 625] width 303 height 21
